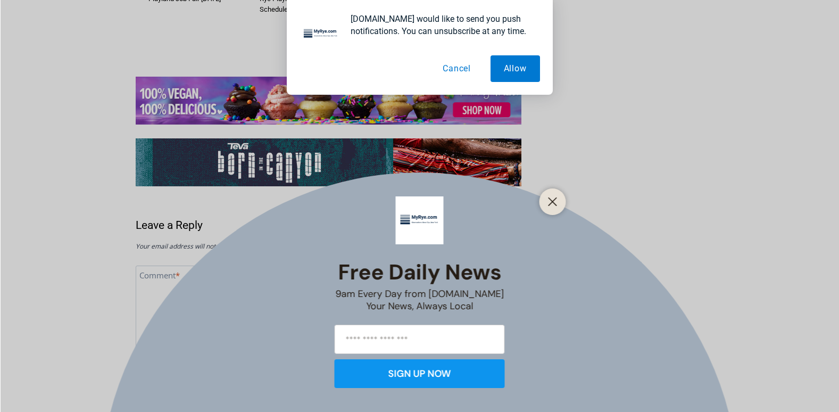
scroll to position [2150, 0]
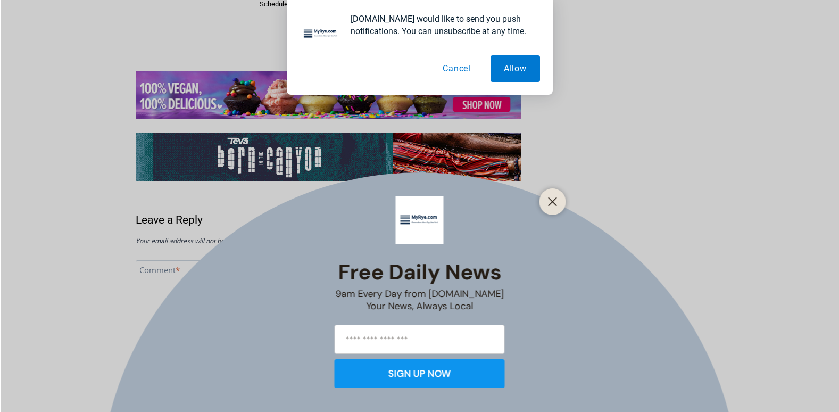
click at [460, 64] on button "Cancel" at bounding box center [457, 68] width 55 height 27
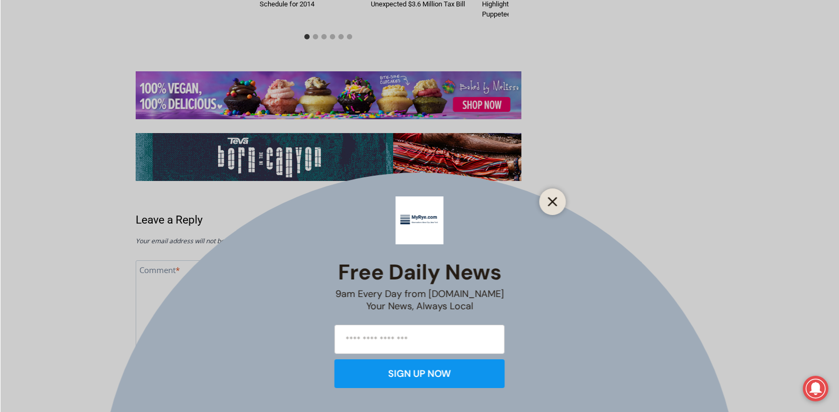
click at [551, 196] on button "Close" at bounding box center [553, 201] width 15 height 15
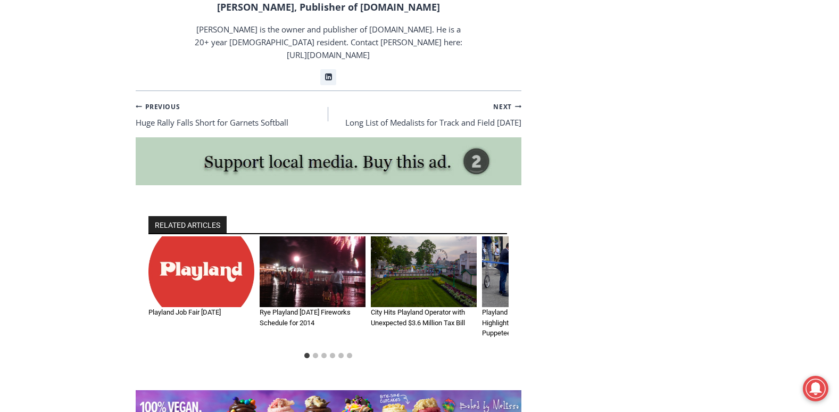
scroll to position [1746, 0]
